Goal: Find specific page/section: Find specific page/section

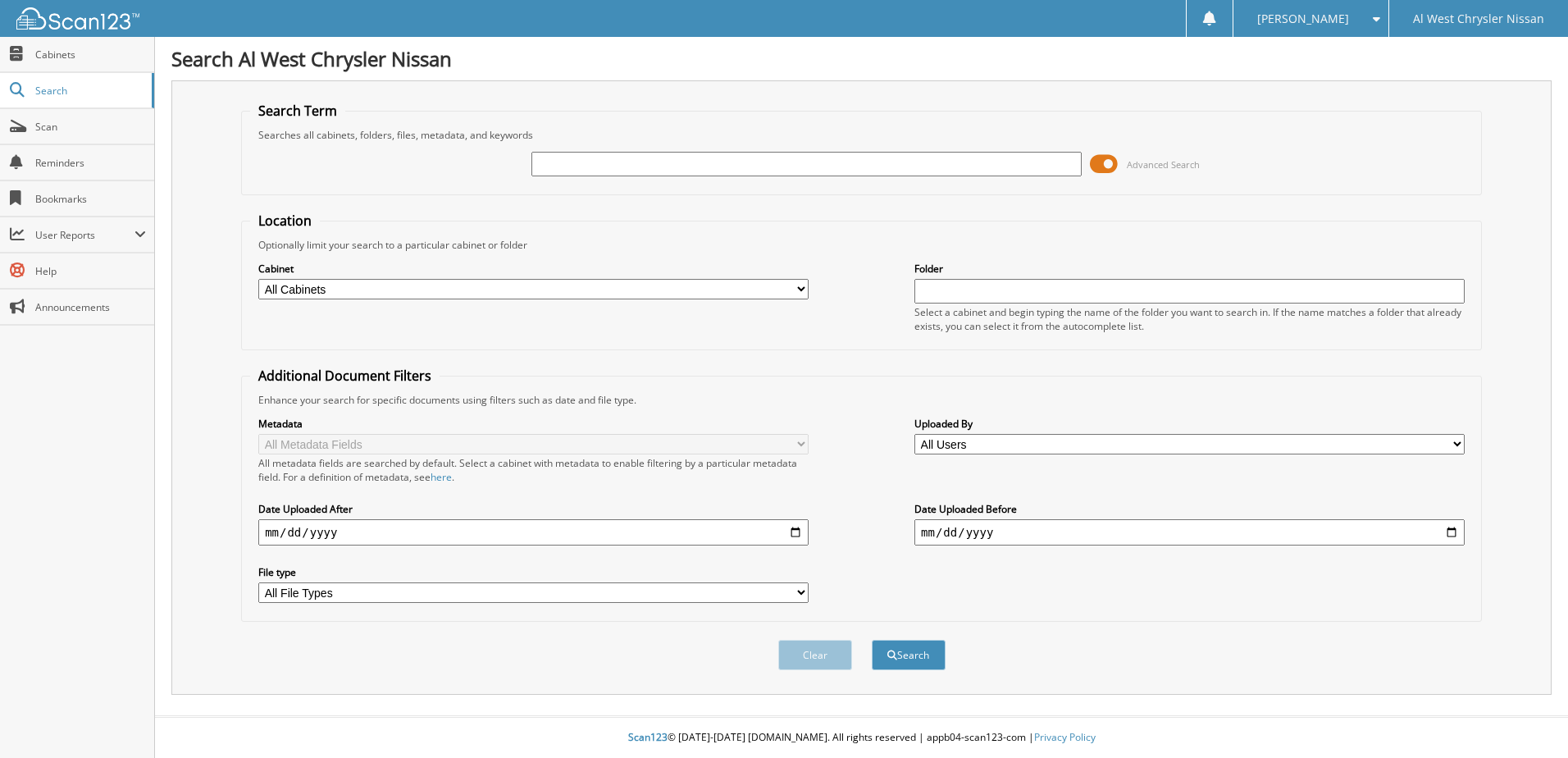
click at [1115, 161] on span at bounding box center [1104, 164] width 28 height 24
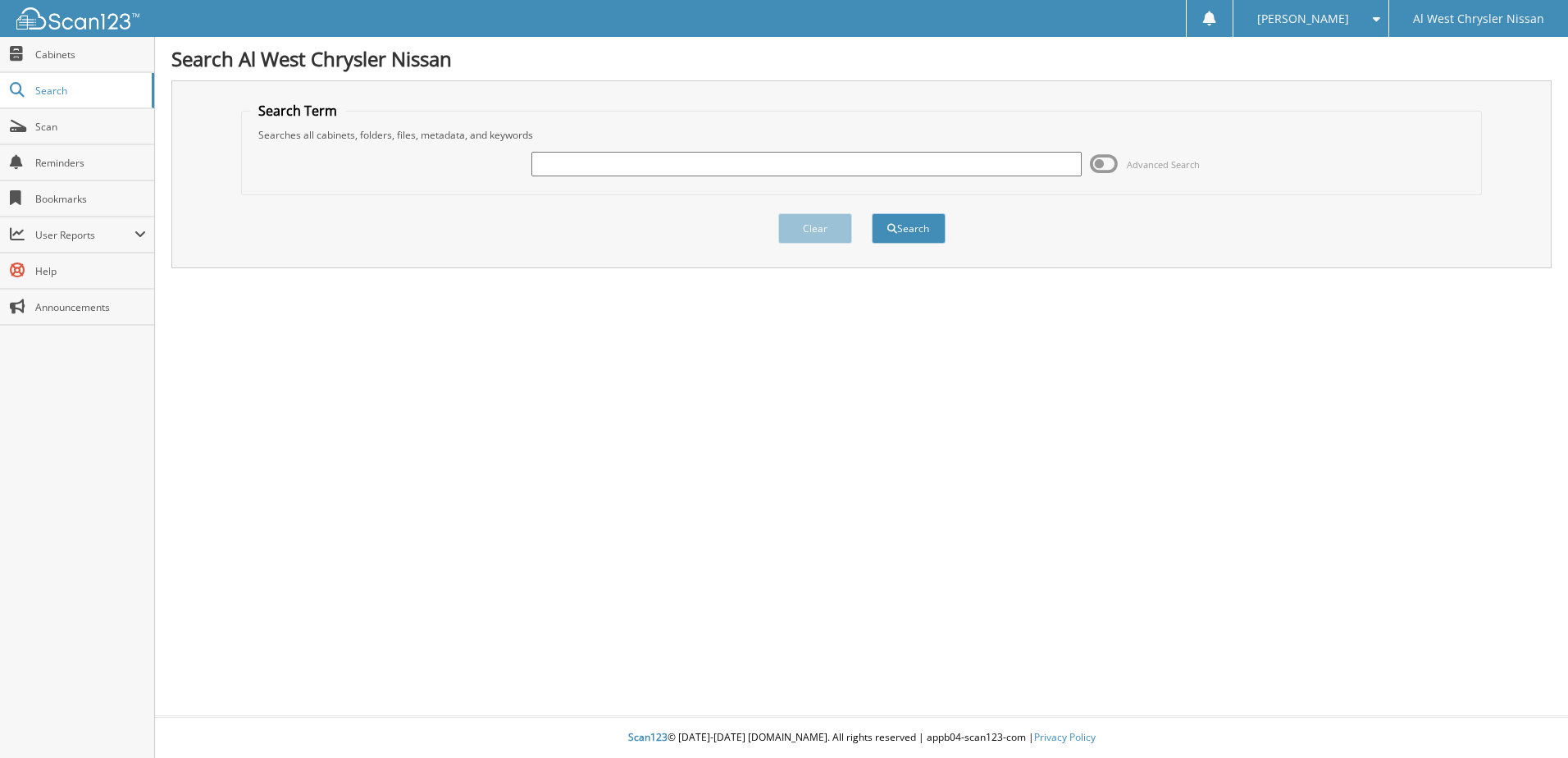
click at [611, 167] on input "text" at bounding box center [807, 164] width 551 height 24
type input "15606"
click at [872, 214] on button "Search" at bounding box center [908, 229] width 73 height 30
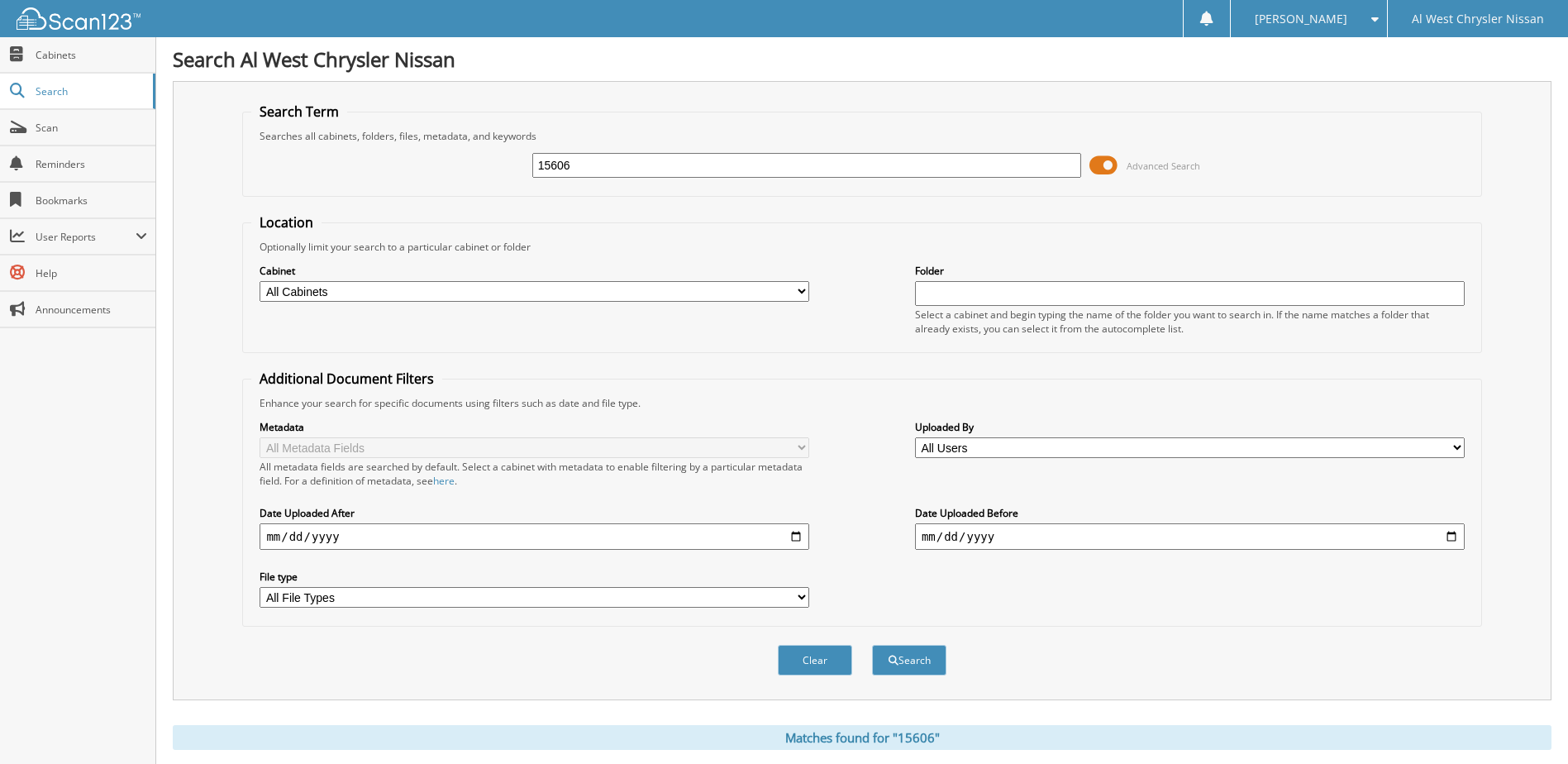
click at [1090, 168] on span at bounding box center [1103, 165] width 28 height 25
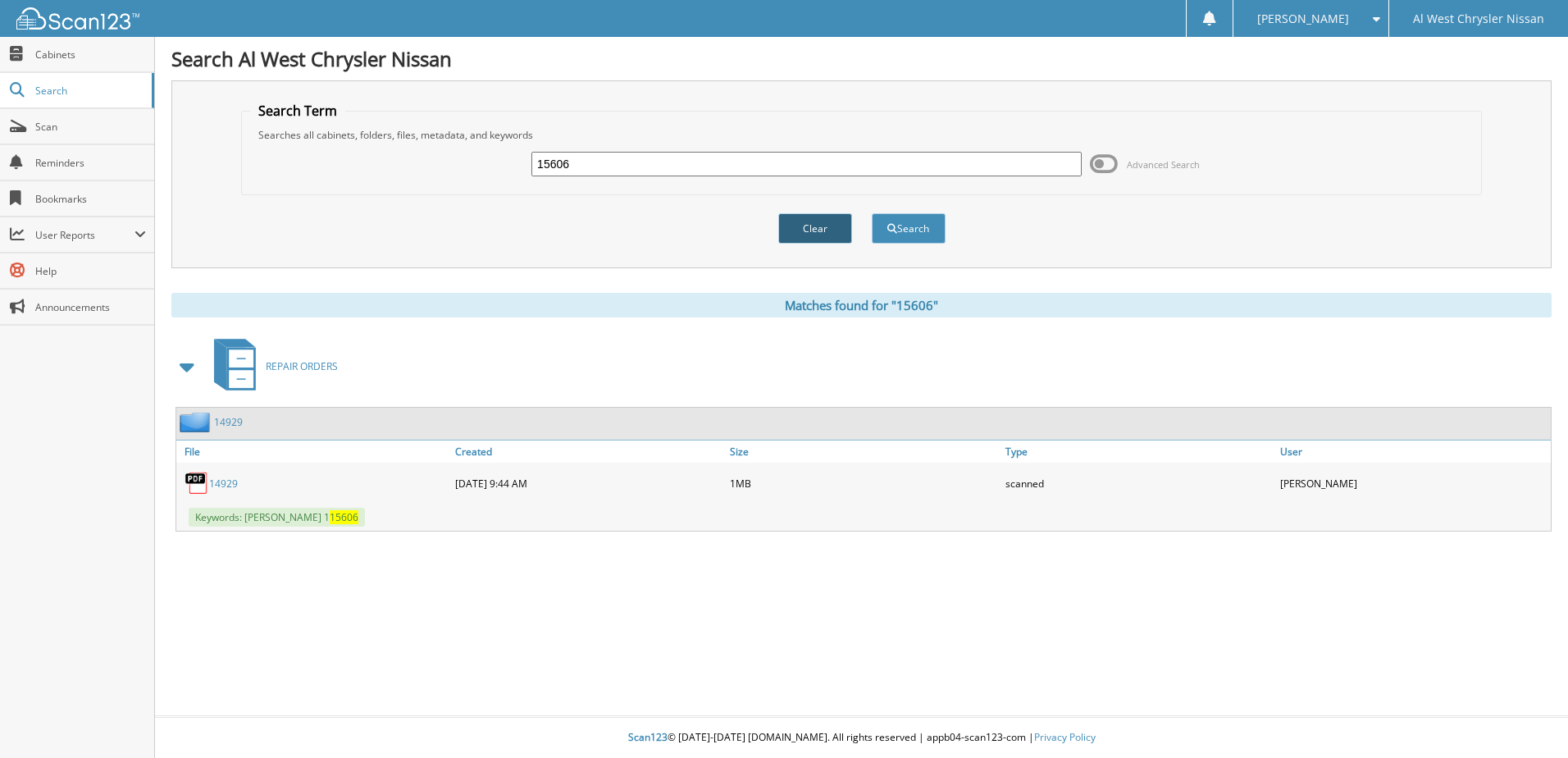
click at [807, 235] on button "Clear" at bounding box center [815, 229] width 73 height 30
